Goal: Information Seeking & Learning: Learn about a topic

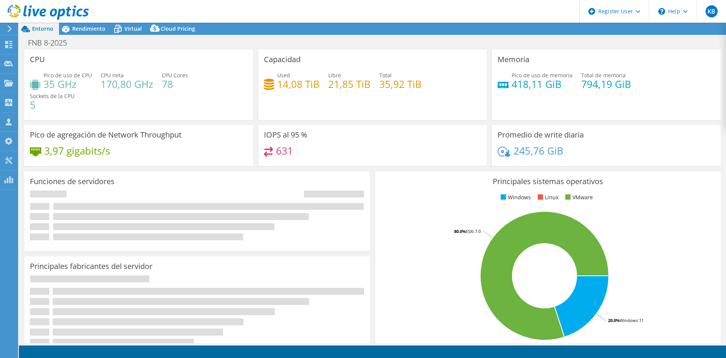
select select "USD"
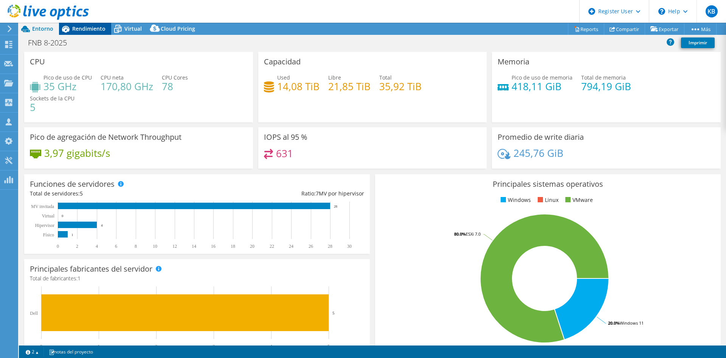
click at [99, 27] on span "Rendimiento" at bounding box center [88, 28] width 33 height 7
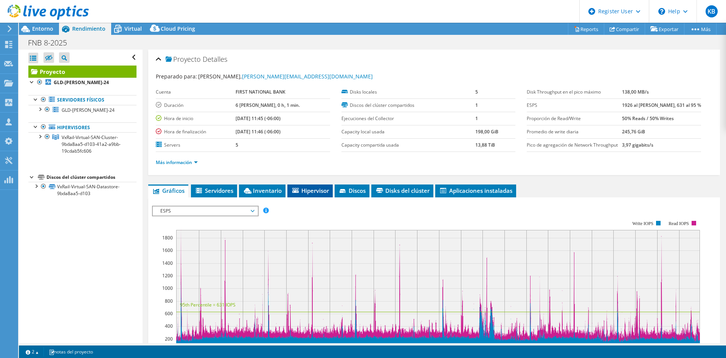
click at [304, 187] on span "Hipervisor" at bounding box center [310, 191] width 38 height 8
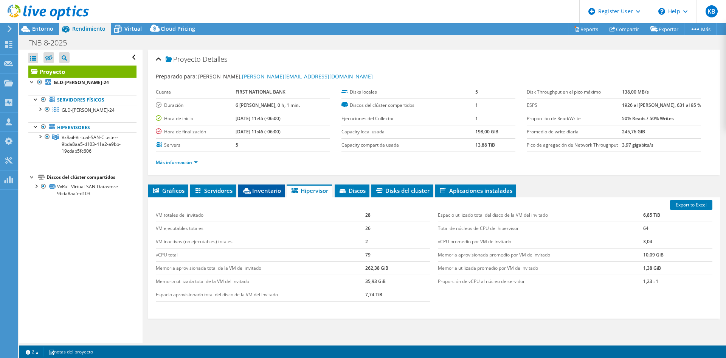
click at [244, 188] on icon at bounding box center [247, 191] width 8 height 6
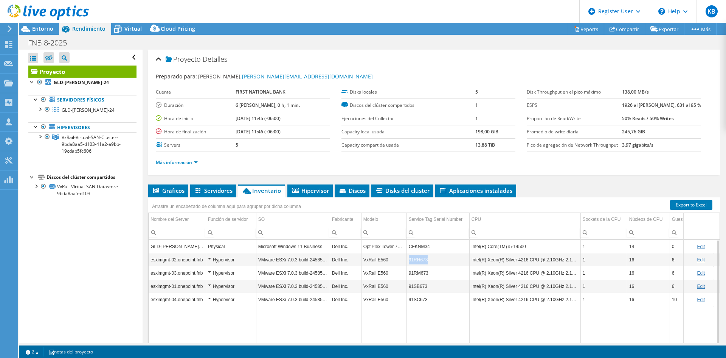
copy tr "91RH673"
drag, startPoint x: 432, startPoint y: 261, endPoint x: 406, endPoint y: 260, distance: 26.1
click at [406, 260] on tr "esximgmt-02.onepoint.fnb Hypervisor VMware ESXi 7.0.3 build-24585291 Dell Inc. …" at bounding box center [464, 259] width 630 height 13
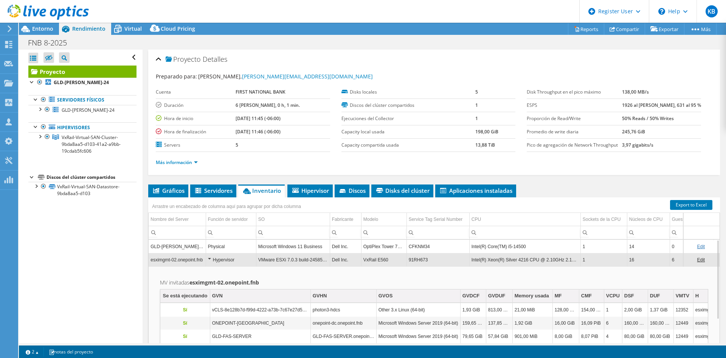
click at [211, 257] on div "Hypervisor" at bounding box center [231, 259] width 46 height 9
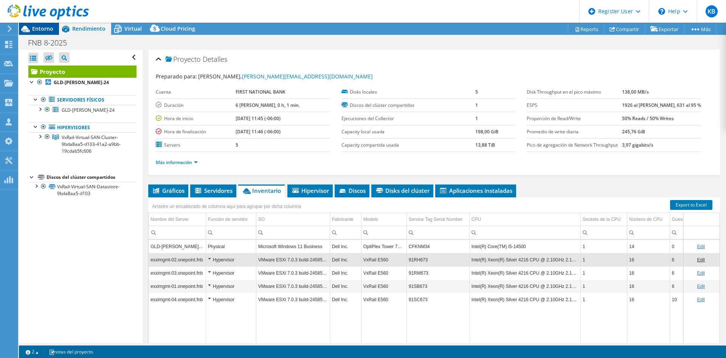
click at [39, 28] on span "Entorno" at bounding box center [42, 28] width 21 height 7
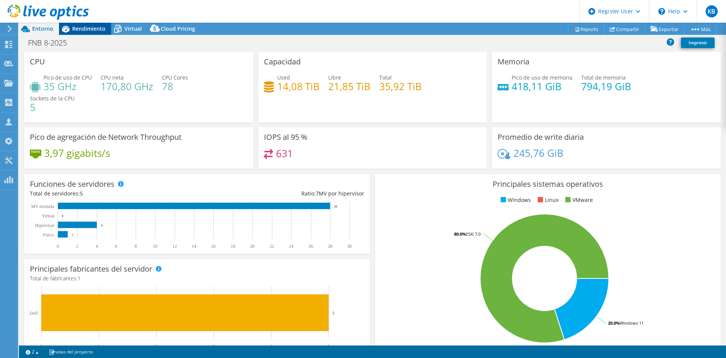
click at [69, 30] on icon at bounding box center [66, 29] width 8 height 7
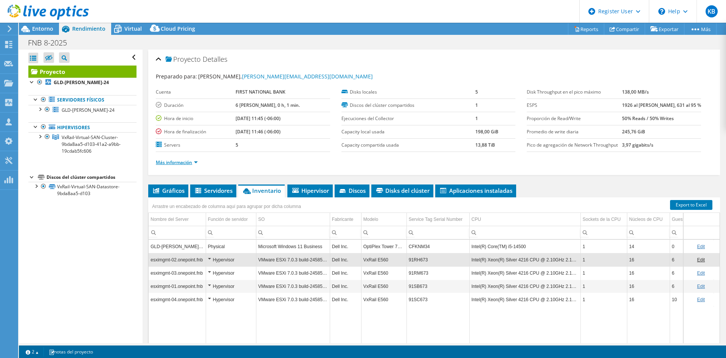
click at [195, 164] on link "Más información" at bounding box center [177, 162] width 42 height 6
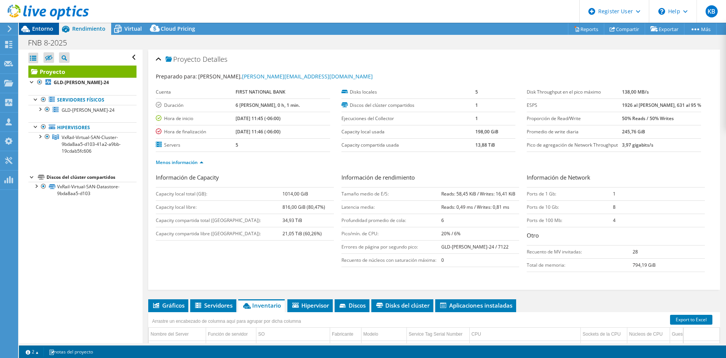
click at [52, 30] on span "Entorno" at bounding box center [42, 28] width 21 height 7
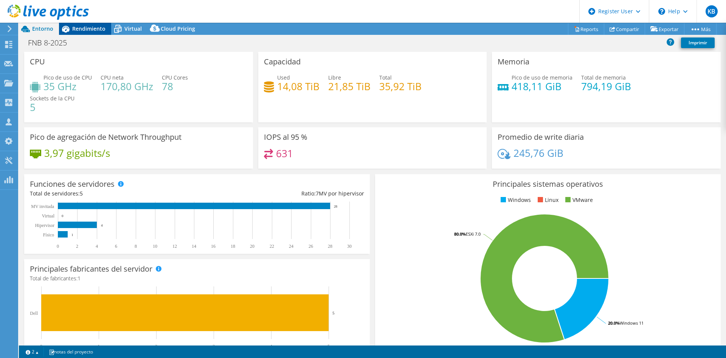
click at [89, 25] on span "Rendimiento" at bounding box center [88, 28] width 33 height 7
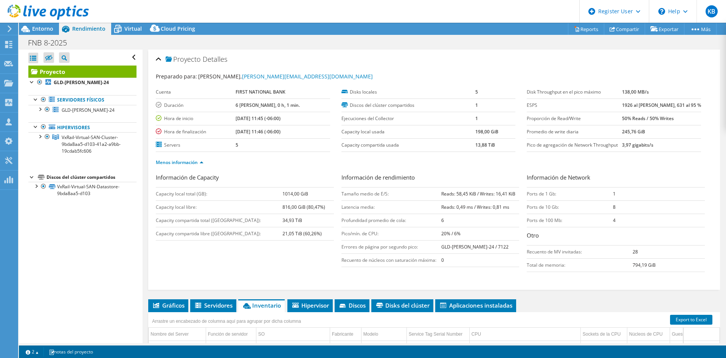
click at [48, 25] on div at bounding box center [44, 12] width 89 height 25
click at [43, 28] on span "Entorno" at bounding box center [42, 28] width 21 height 7
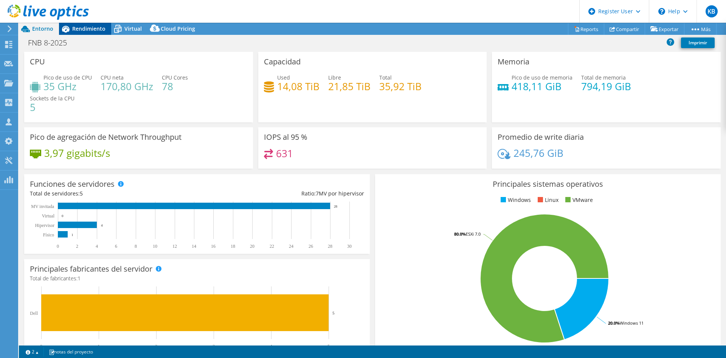
click at [89, 28] on span "Rendimiento" at bounding box center [88, 28] width 33 height 7
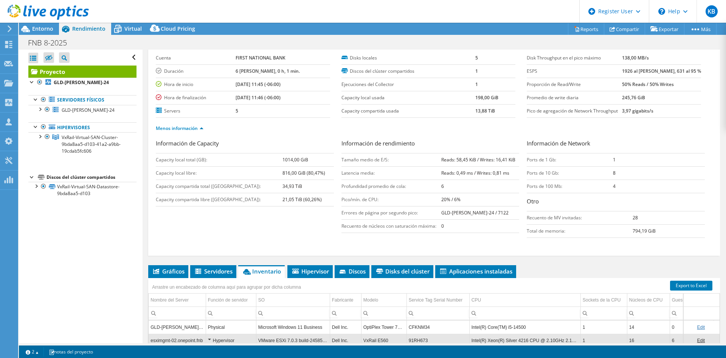
scroll to position [76, 0]
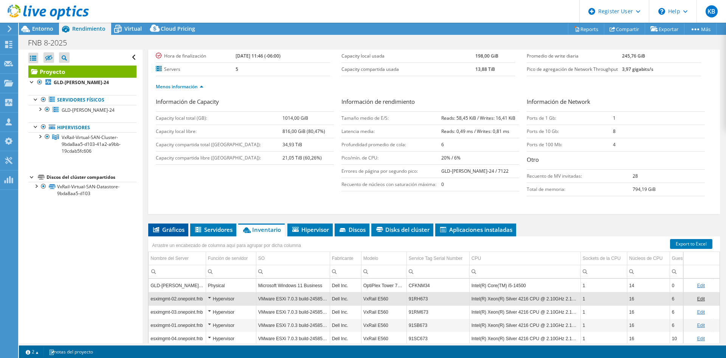
click at [173, 227] on span "Gráficos" at bounding box center [168, 229] width 33 height 8
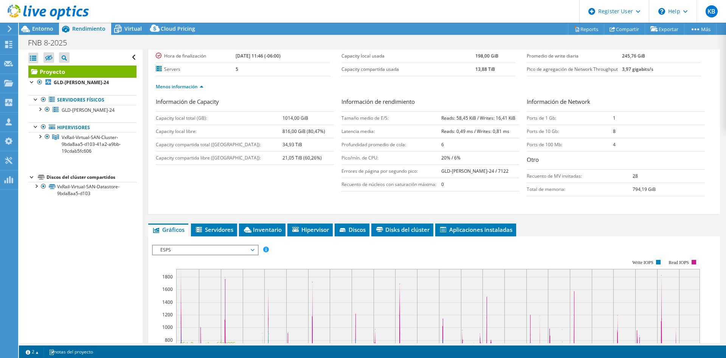
scroll to position [189, 0]
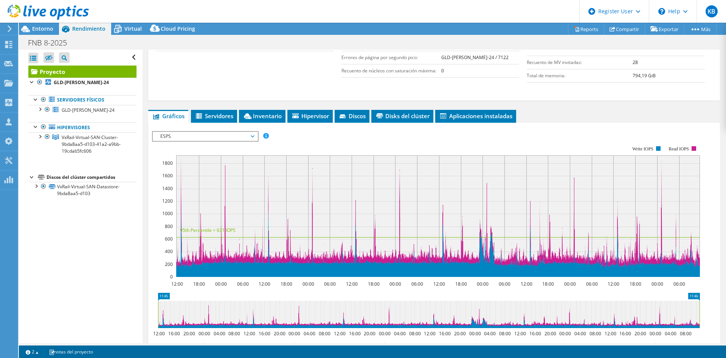
click at [255, 135] on span "ESPS" at bounding box center [205, 136] width 105 height 9
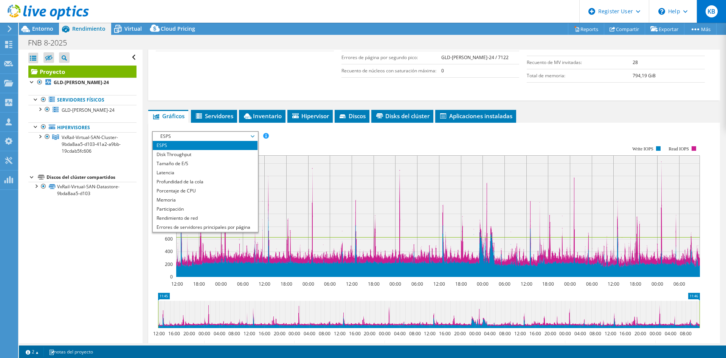
click at [714, 13] on span "KB" at bounding box center [712, 11] width 12 height 12
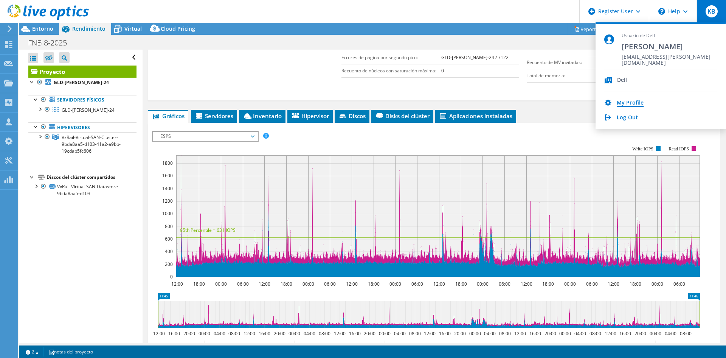
click at [630, 106] on link "My Profile" at bounding box center [630, 102] width 27 height 7
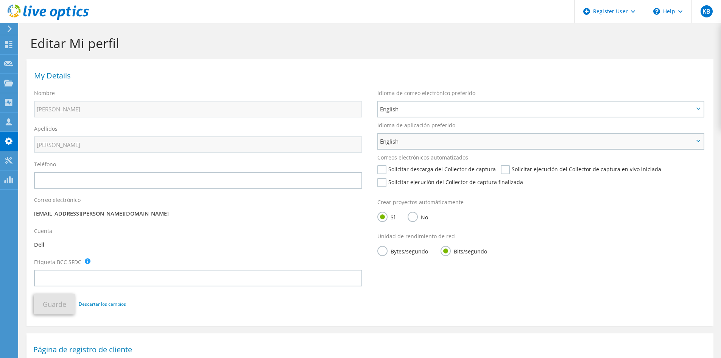
click at [498, 137] on span "English" at bounding box center [537, 141] width 314 height 9
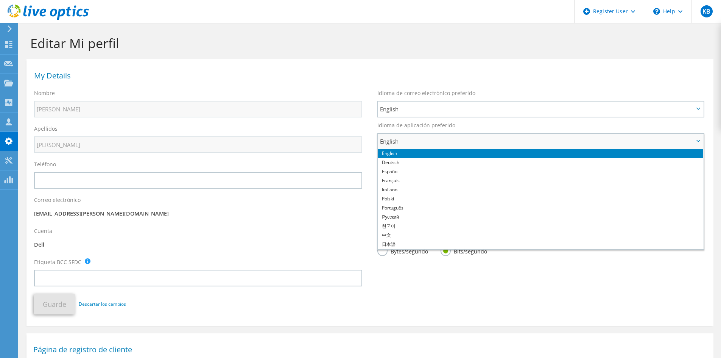
click at [459, 156] on li "English" at bounding box center [540, 153] width 325 height 9
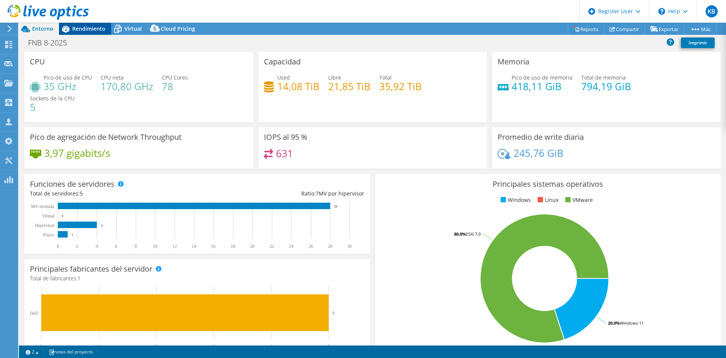
click at [93, 31] on span "Rendimiento" at bounding box center [88, 28] width 33 height 7
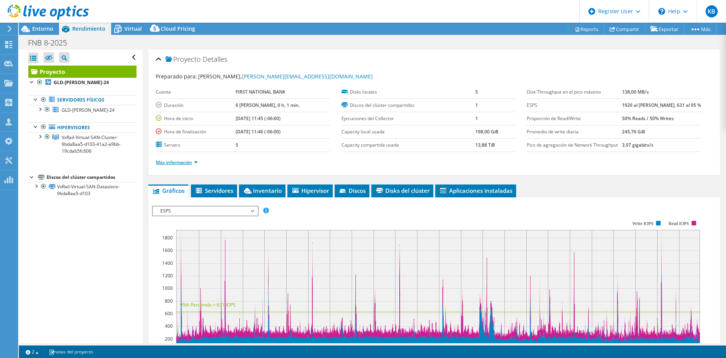
click at [194, 163] on link "Más información" at bounding box center [177, 162] width 42 height 6
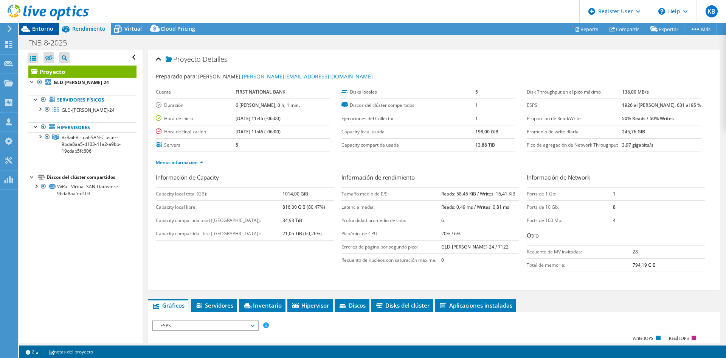
click at [37, 29] on span "Entorno" at bounding box center [42, 28] width 21 height 7
